Goal: Task Accomplishment & Management: Manage account settings

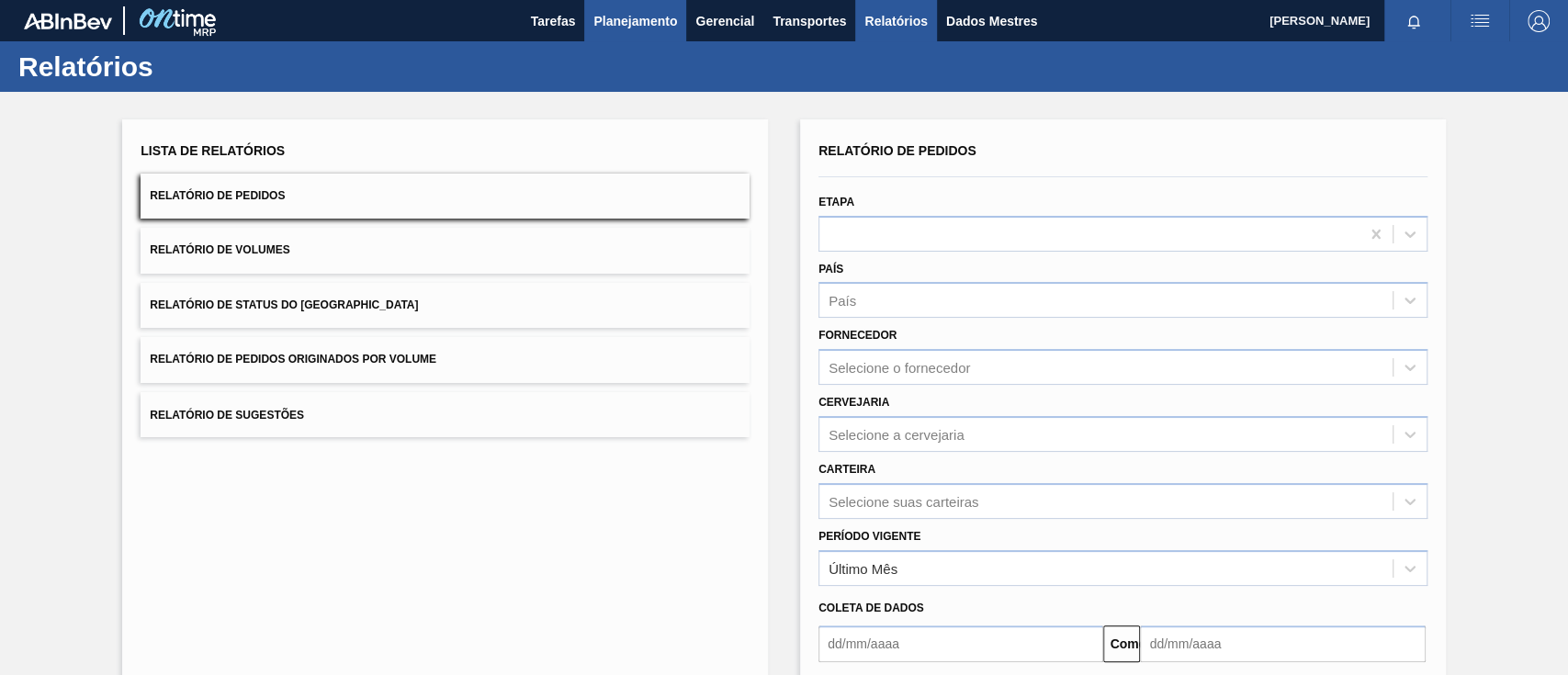
click at [648, 24] on font "Planejamento" at bounding box center [634, 20] width 83 height 14
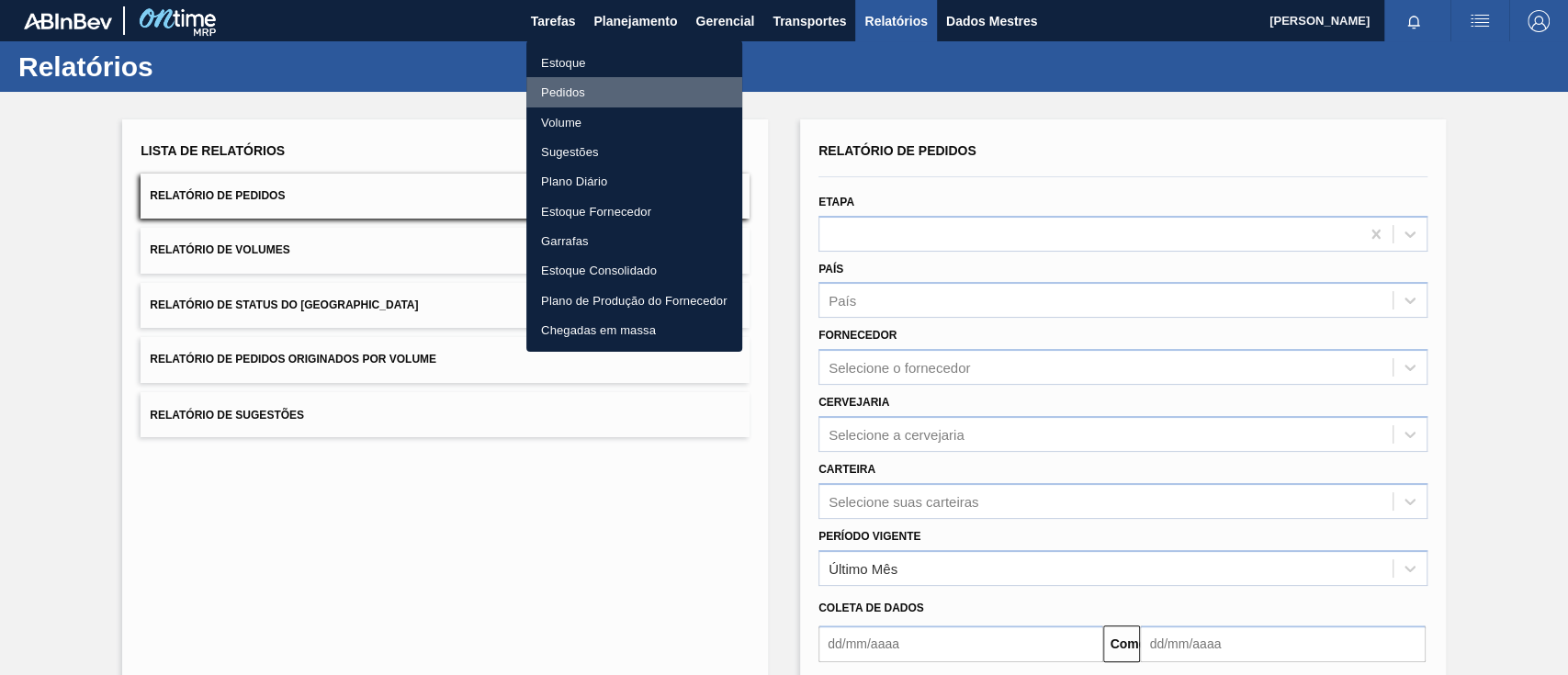
click at [582, 90] on font "Pedidos" at bounding box center [563, 92] width 44 height 13
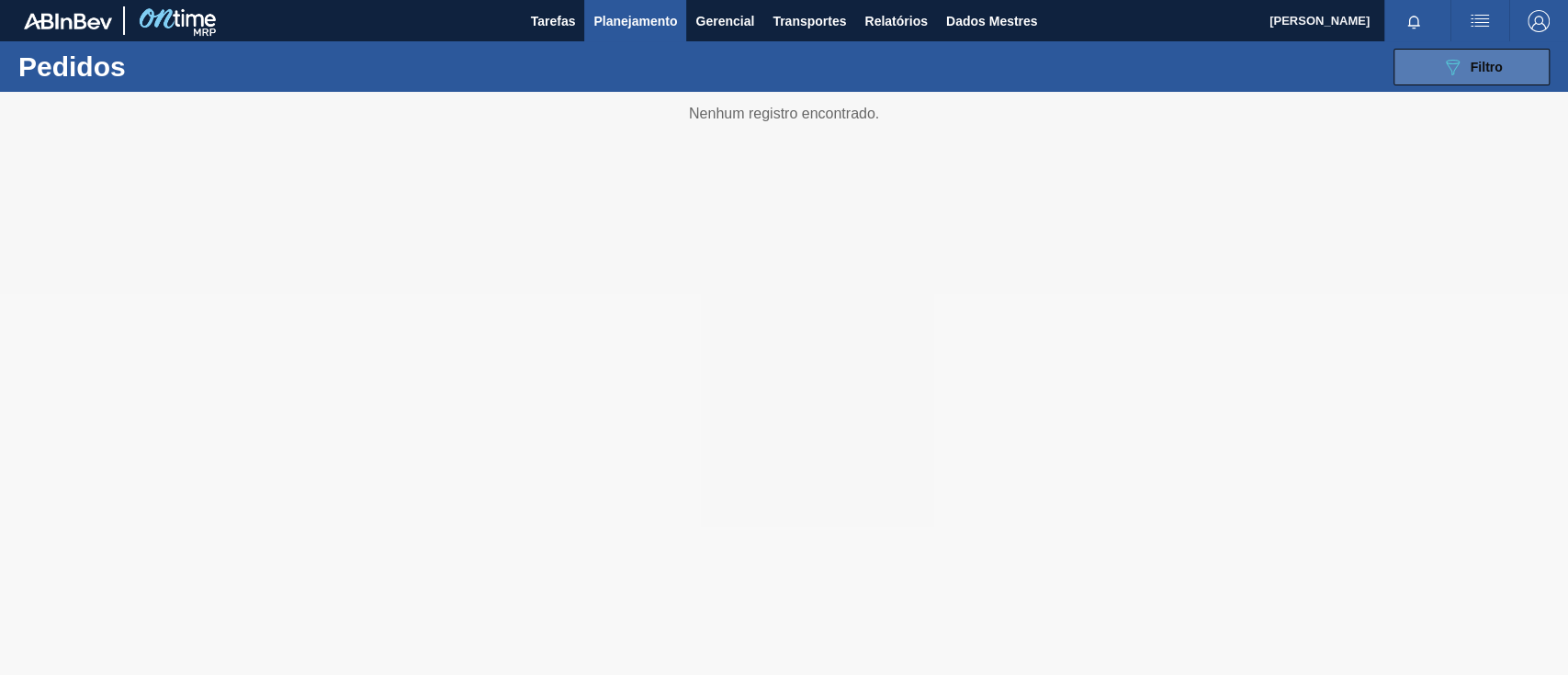
click at [1447, 56] on icon "089F7B8B-B2A5-4AFE-B5C0-19BA573D28AC" at bounding box center [1451, 67] width 22 height 22
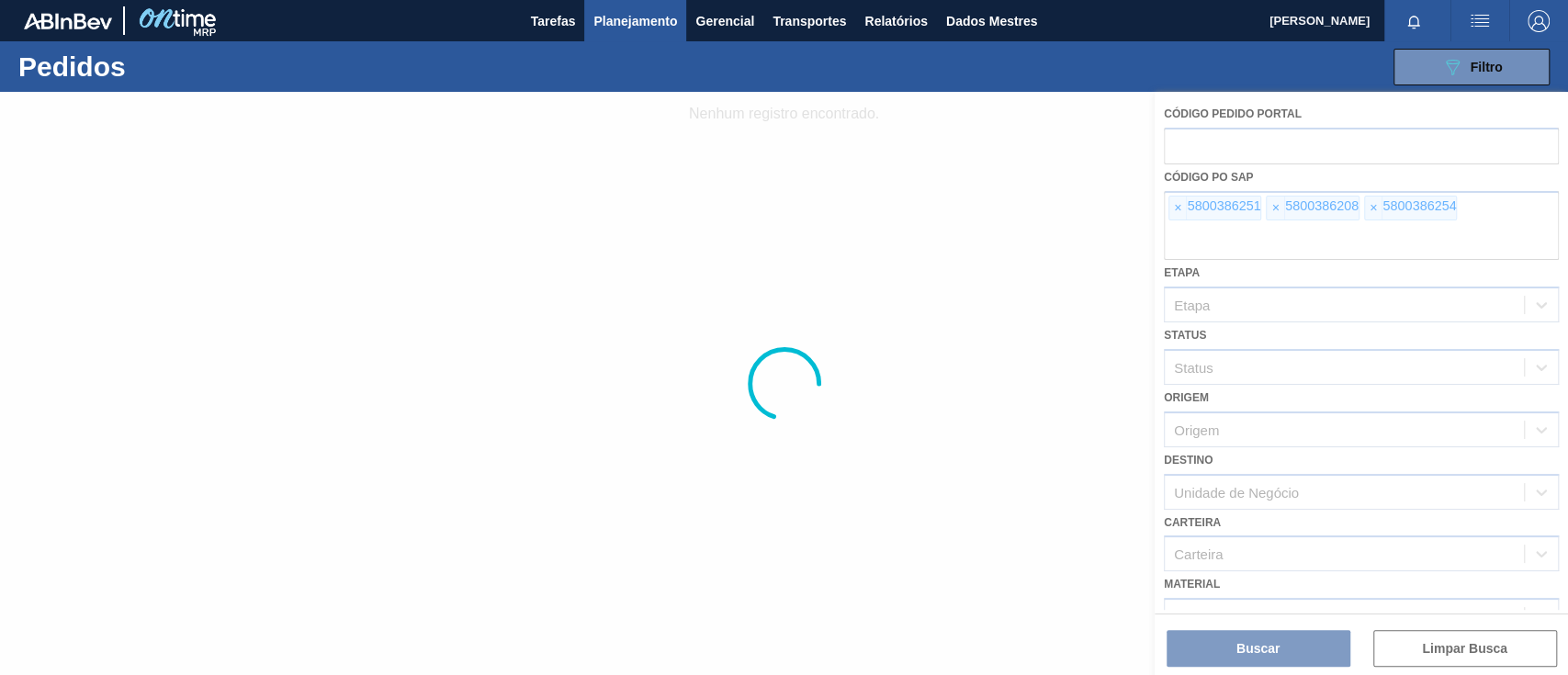
click at [1170, 206] on div at bounding box center [784, 383] width 1568 height 583
click at [1177, 211] on div at bounding box center [784, 383] width 1568 height 583
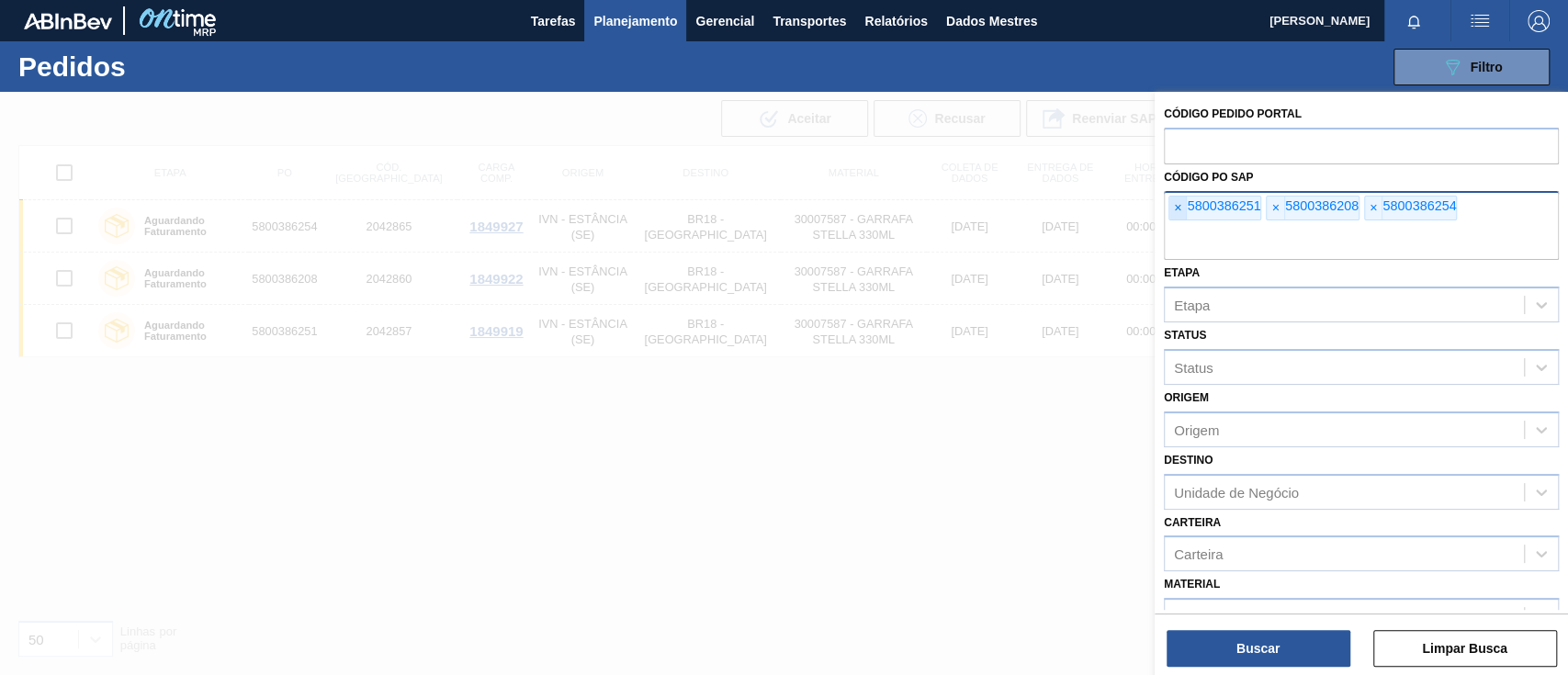
click at [1183, 207] on span "×" at bounding box center [1178, 207] width 17 height 24
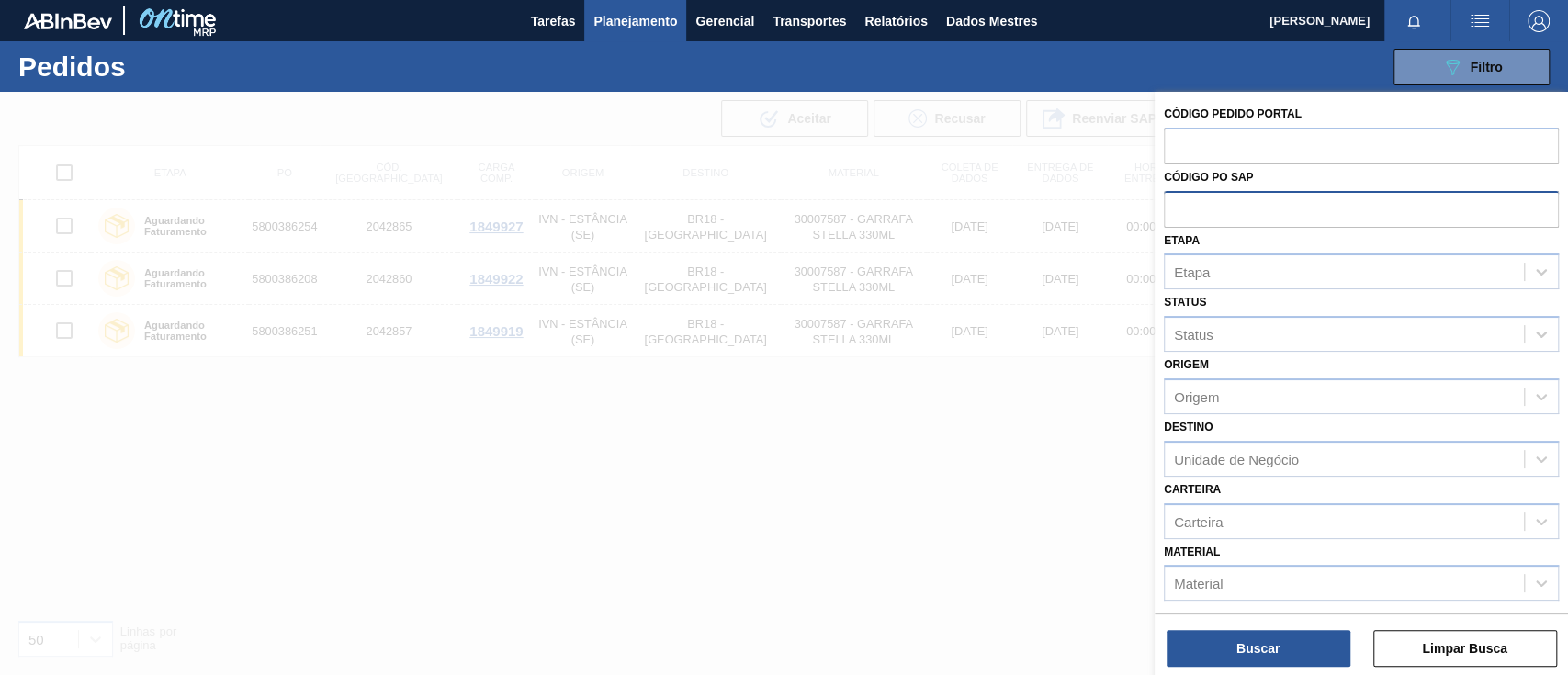
click at [1183, 207] on input "text" at bounding box center [1360, 208] width 395 height 34
paste input "5800393834"
type input "5800393834"
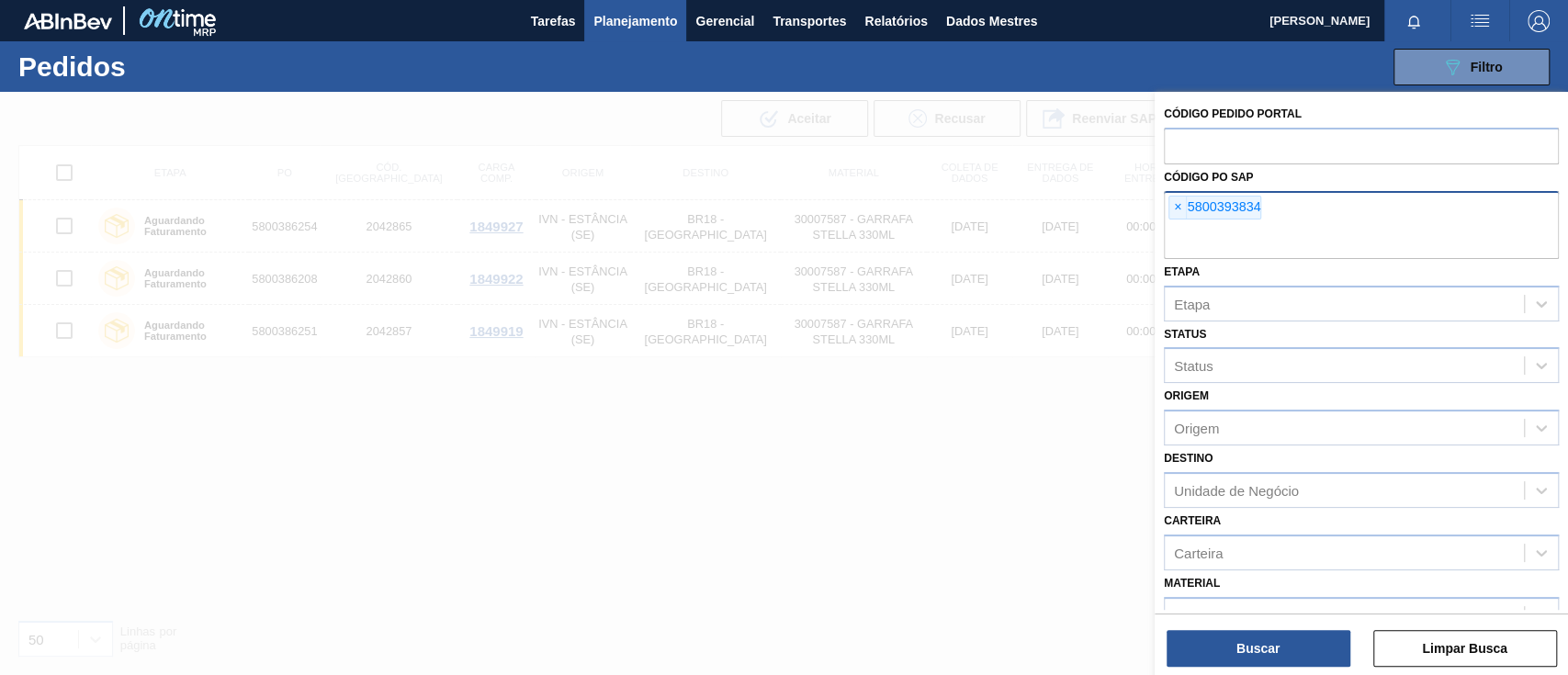
click at [1229, 626] on div "Buscar Limpar Busca" at bounding box center [1361, 639] width 413 height 52
click at [1294, 633] on button "Buscar" at bounding box center [1258, 647] width 184 height 36
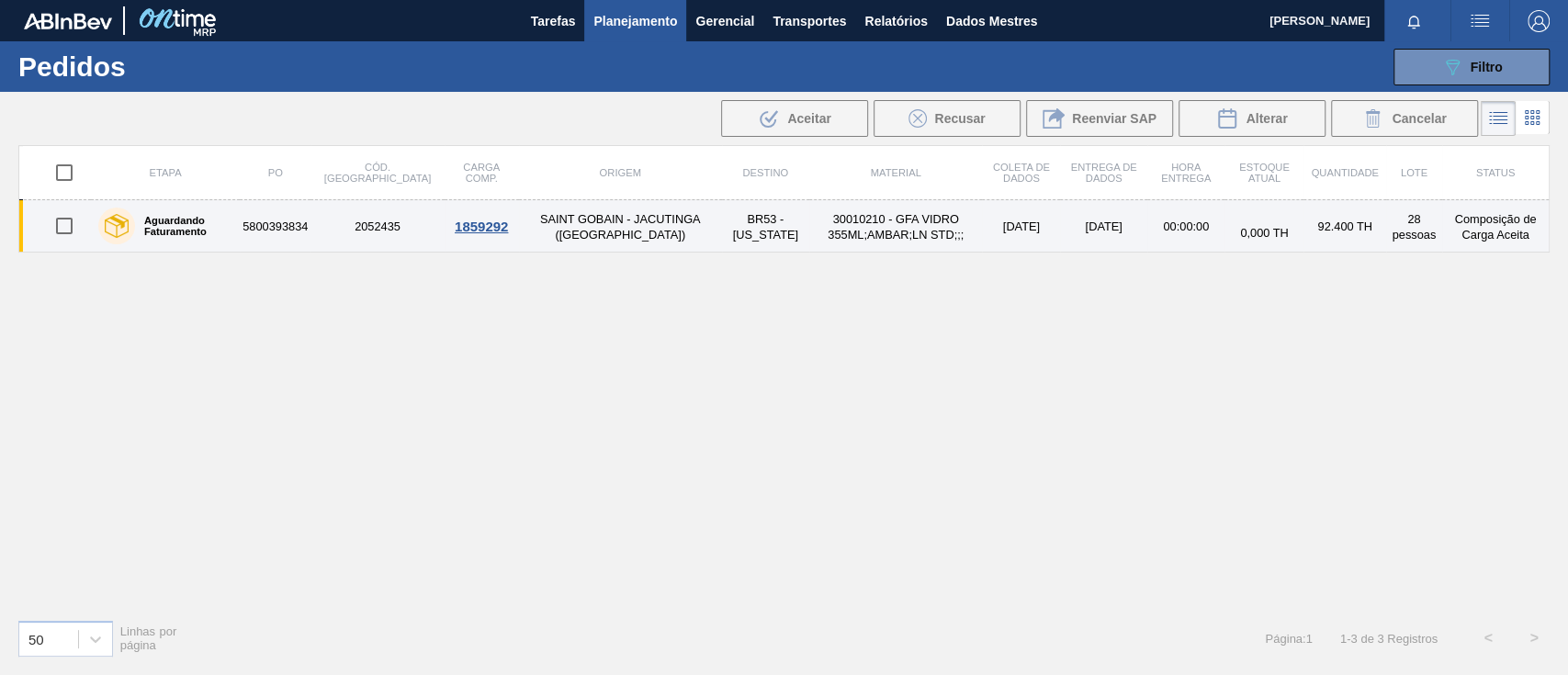
click at [50, 224] on input "checkbox" at bounding box center [64, 226] width 38 height 38
checkbox input "true"
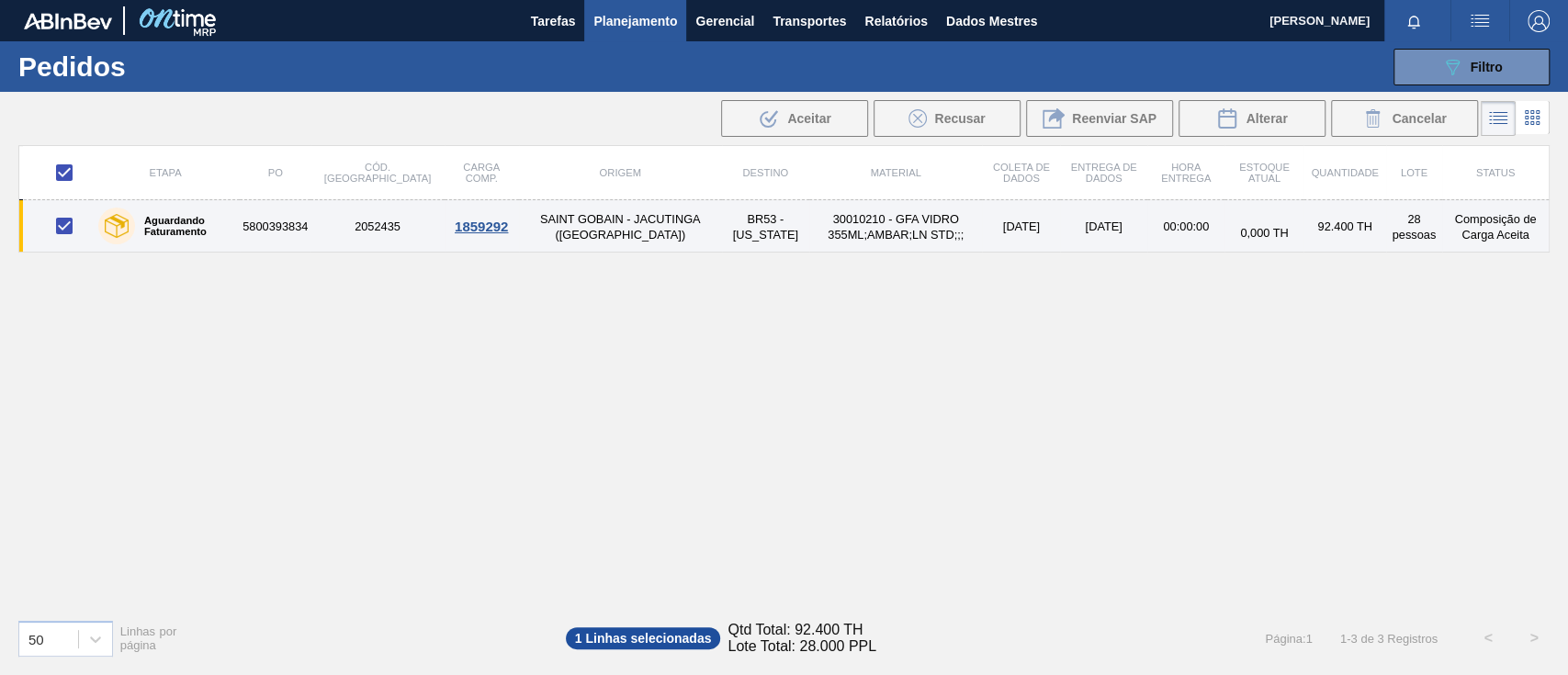
checkbox input "true"
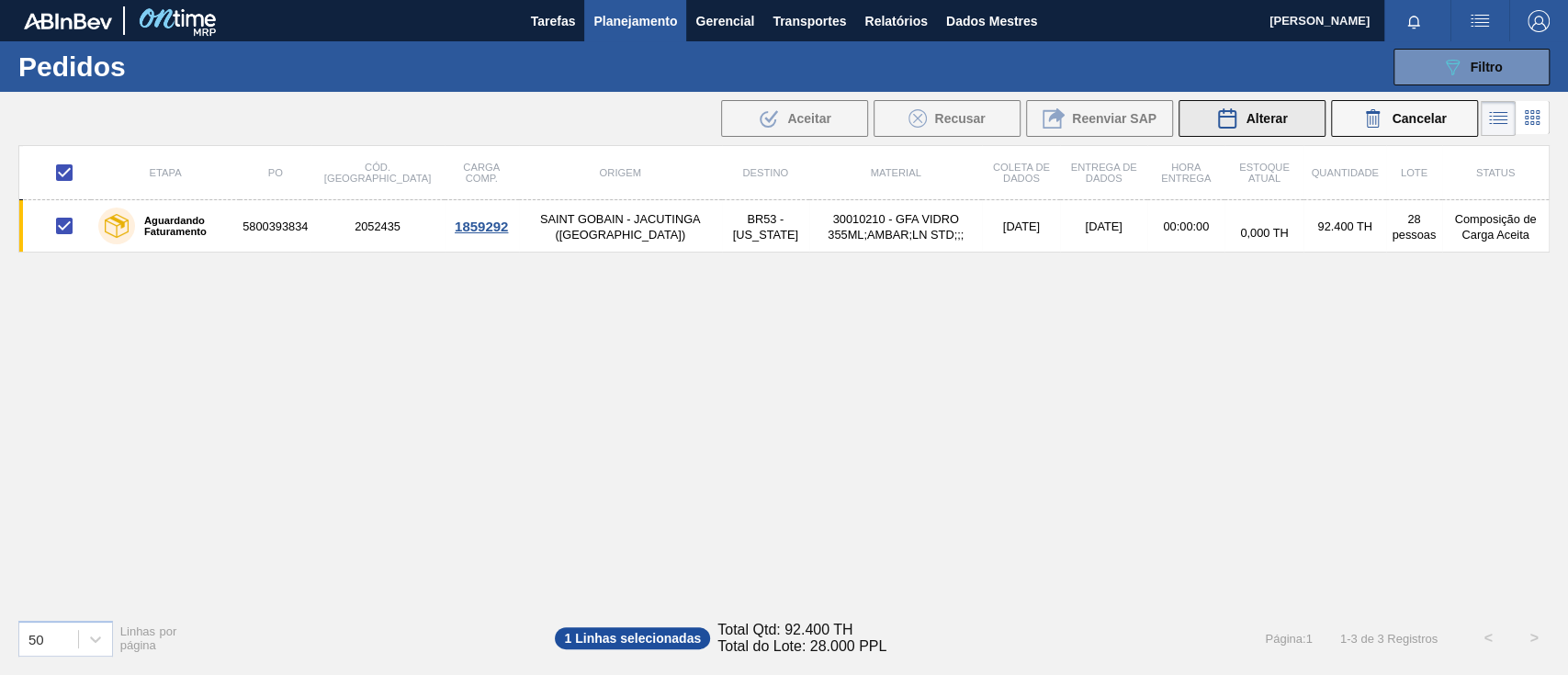
click at [1266, 120] on font "Alterar" at bounding box center [1266, 118] width 41 height 14
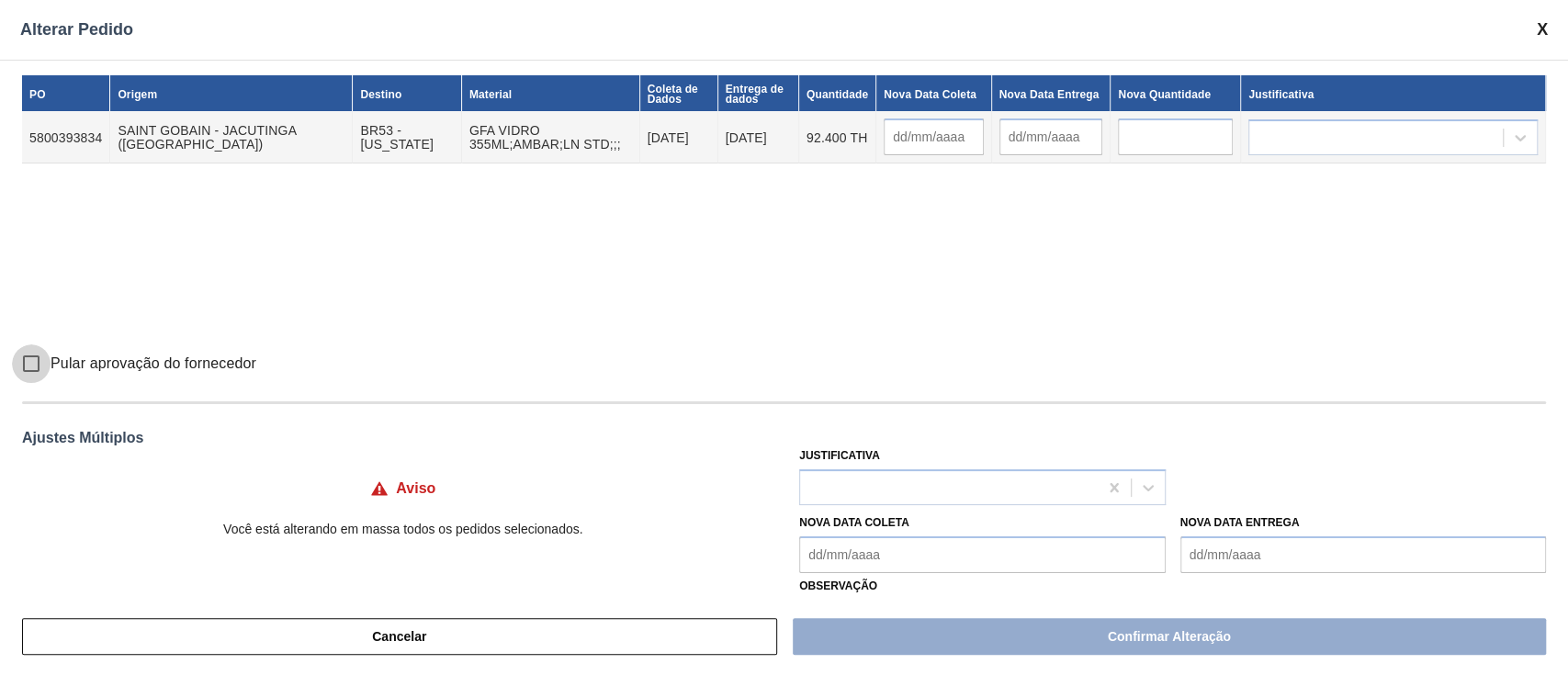
click at [33, 361] on input "Pular aprovação do fornecedor" at bounding box center [31, 363] width 38 height 38
checkbox input "true"
click at [868, 485] on div at bounding box center [948, 487] width 297 height 27
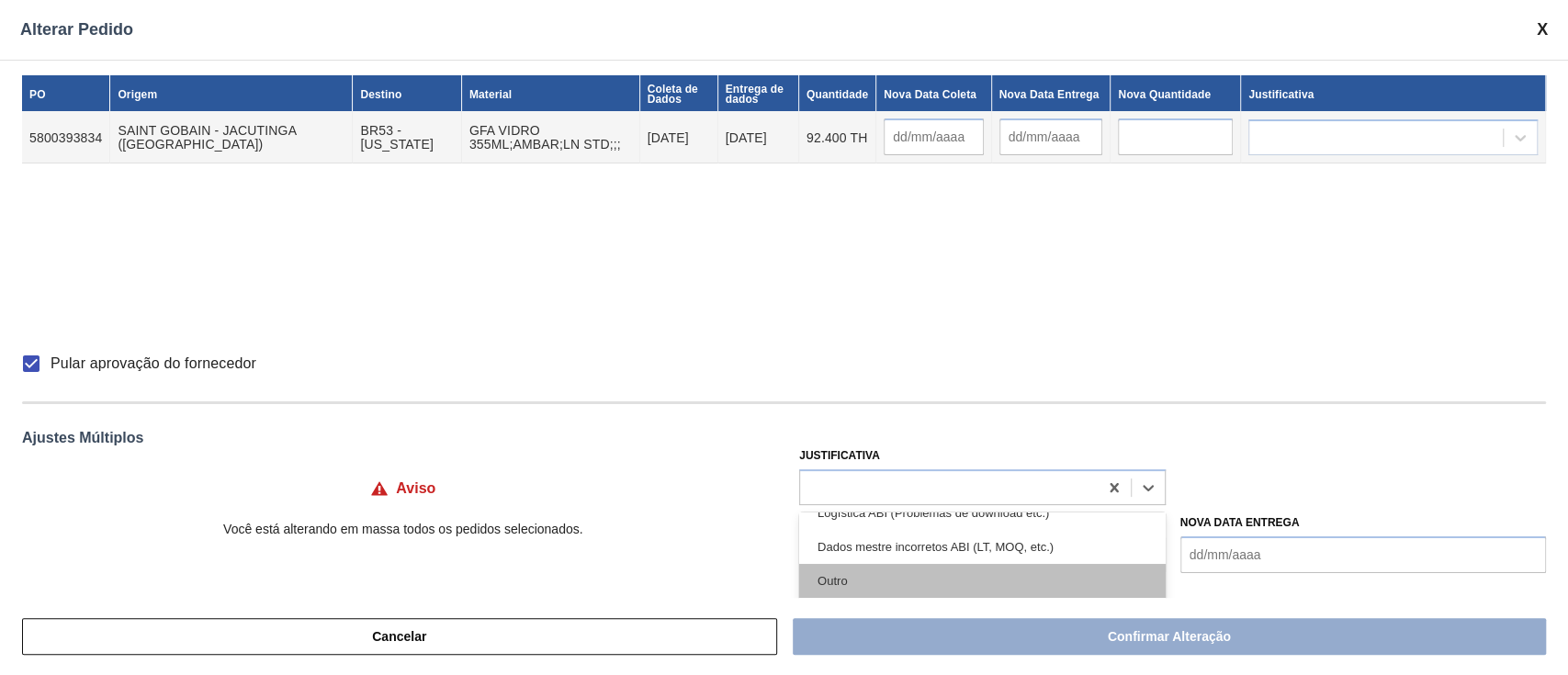
click at [895, 565] on div "Outro" at bounding box center [982, 580] width 365 height 34
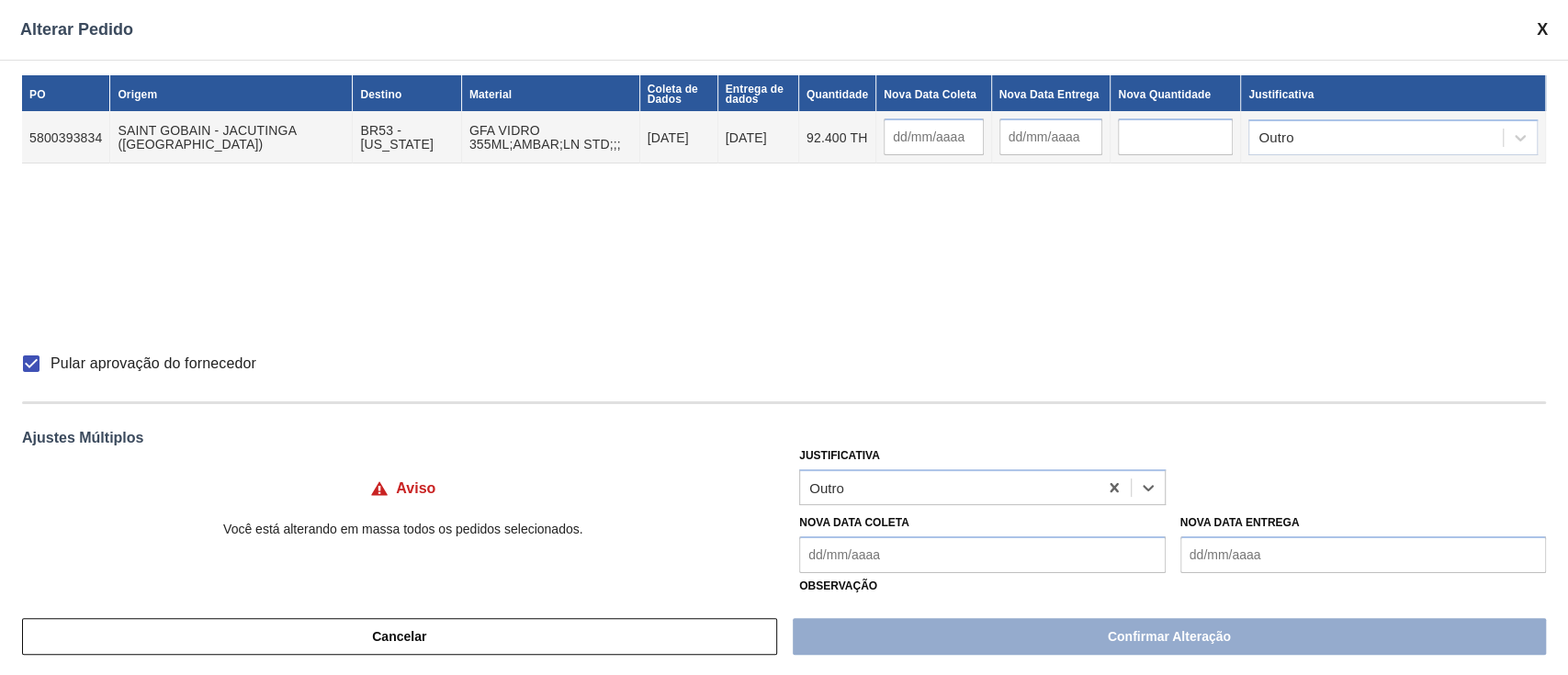
click at [889, 548] on Coleta "Nova Data Coleta" at bounding box center [982, 555] width 365 height 36
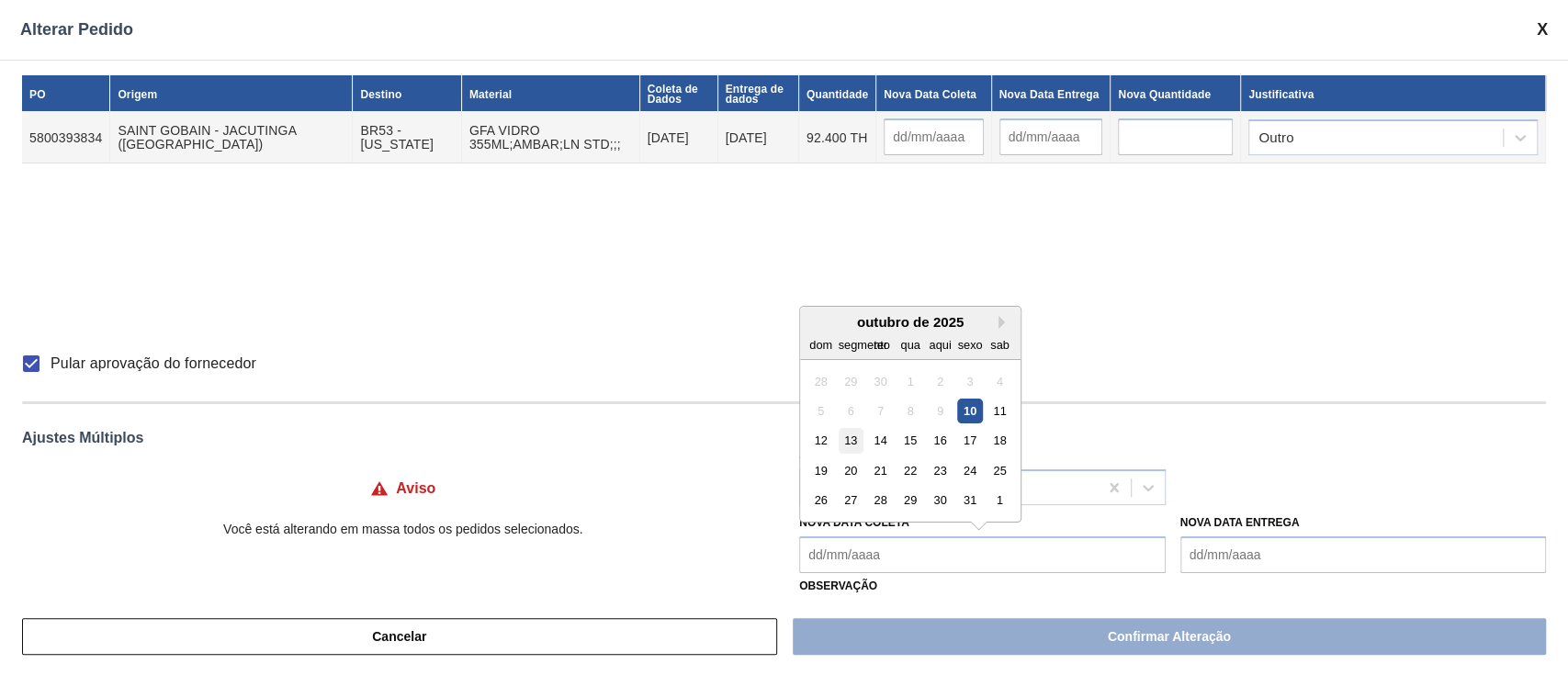
click at [850, 437] on font "13" at bounding box center [850, 440] width 12 height 13
type Coleta "[DATE]"
type input "[DATE]"
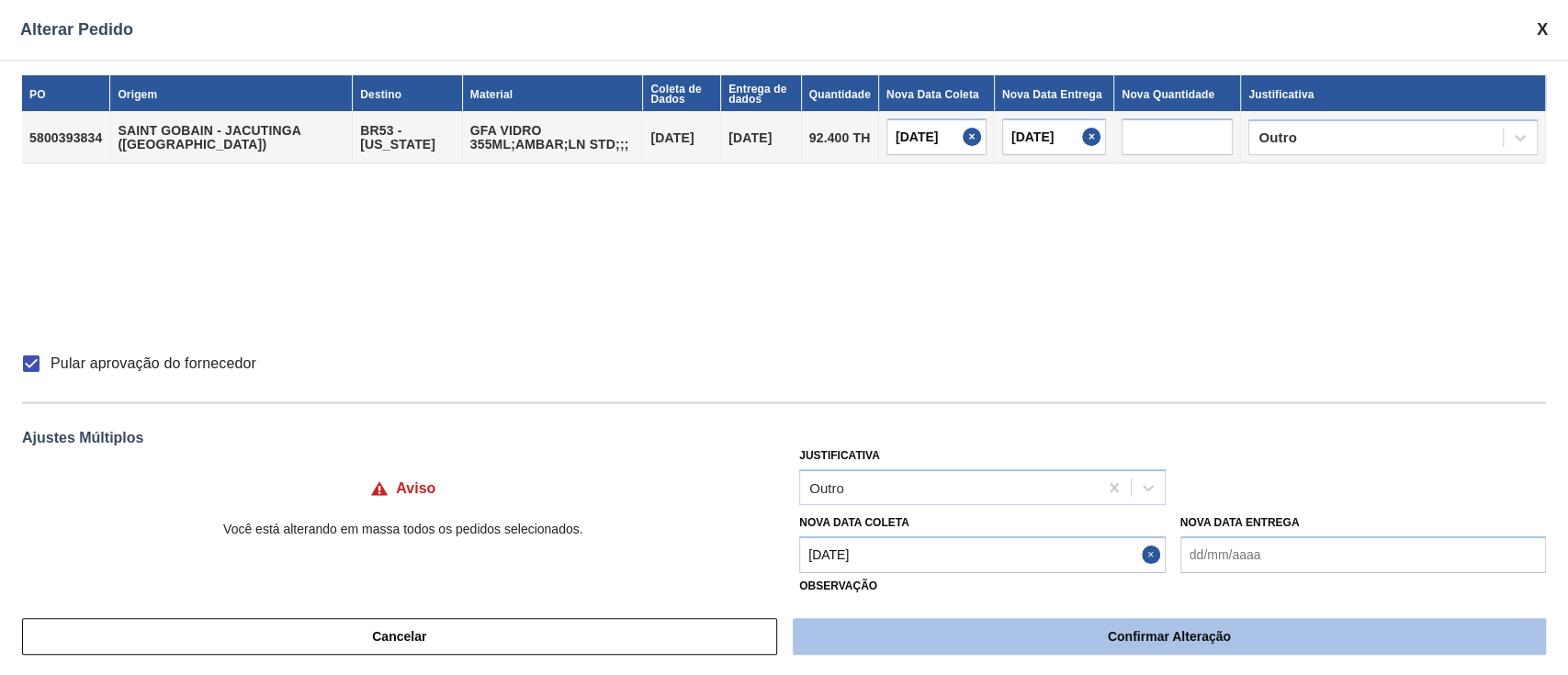
click at [1075, 635] on button "Confirmar Alteração" at bounding box center [1168, 636] width 753 height 36
checkbox input "false"
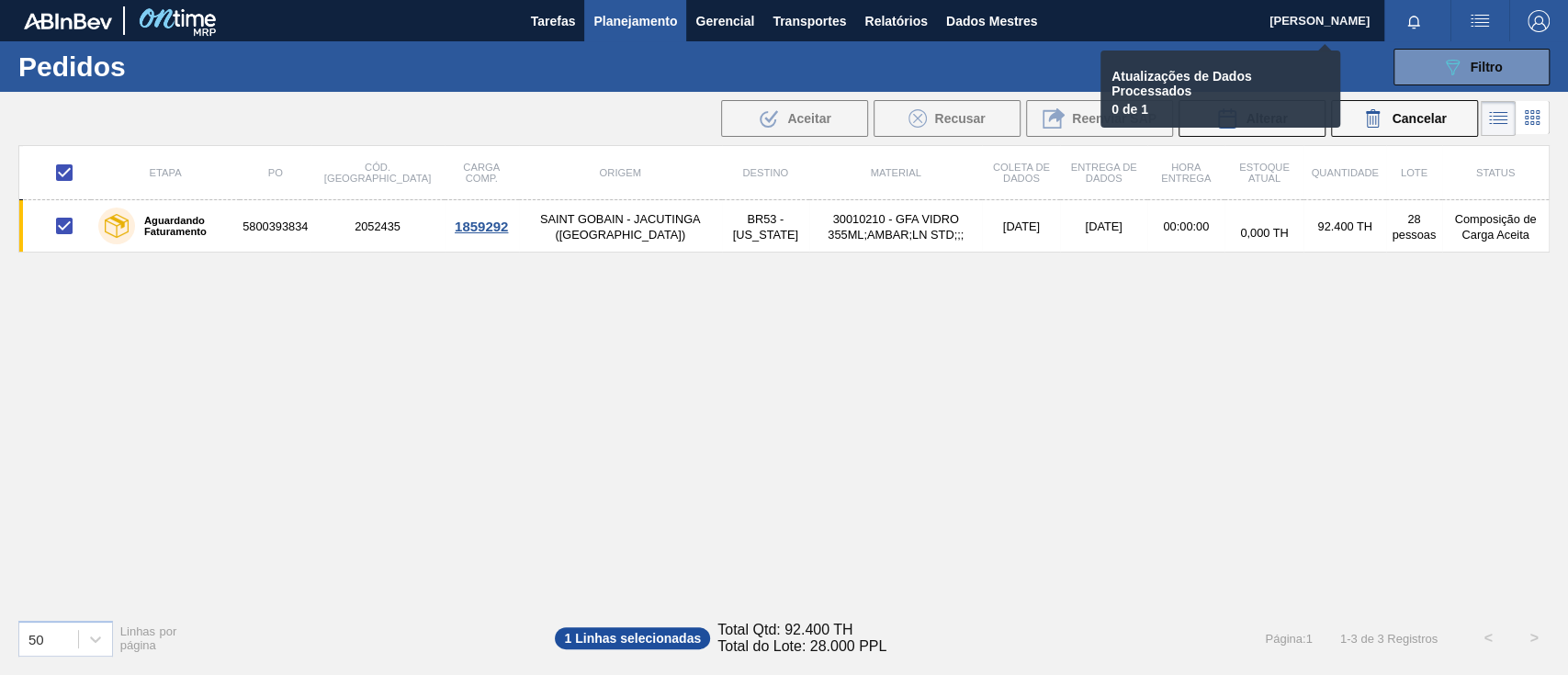
checkbox input "false"
